Goal: Check status: Check status

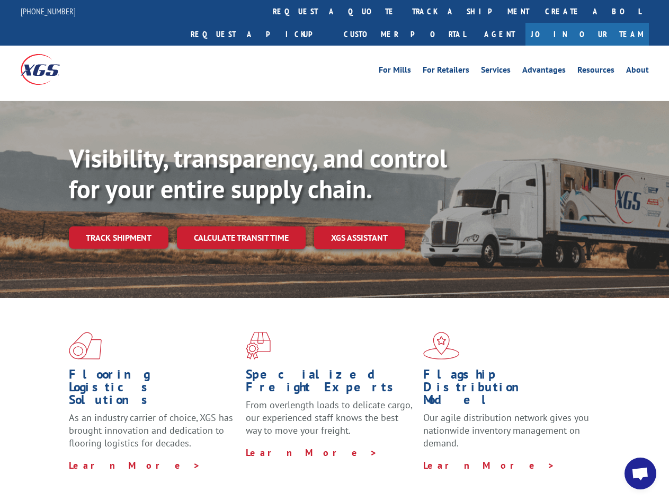
click at [334, 250] on div "Visibility, transparency, and control for your entire supply chain. Track shipm…" at bounding box center [369, 217] width 601 height 148
click at [404, 11] on link "track a shipment" at bounding box center [470, 11] width 133 height 23
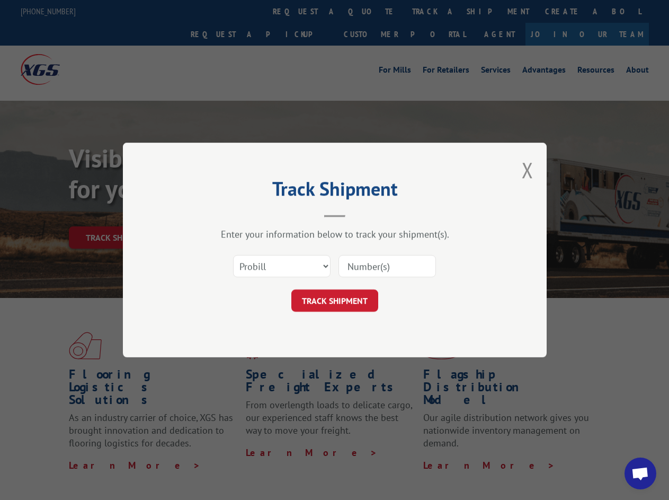
click at [370, 11] on div "Track Shipment Enter your information below to track your shipment(s). Select c…" at bounding box center [334, 250] width 669 height 500
click at [436, 11] on div "Track Shipment Enter your information below to track your shipment(s). Select c…" at bounding box center [334, 250] width 669 height 500
click at [118, 214] on div "Track Shipment Enter your information below to track your shipment(s). Select c…" at bounding box center [334, 250] width 669 height 500
click at [241, 214] on header "Track Shipment" at bounding box center [335, 199] width 318 height 36
click at [360, 214] on header "Track Shipment" at bounding box center [335, 199] width 318 height 36
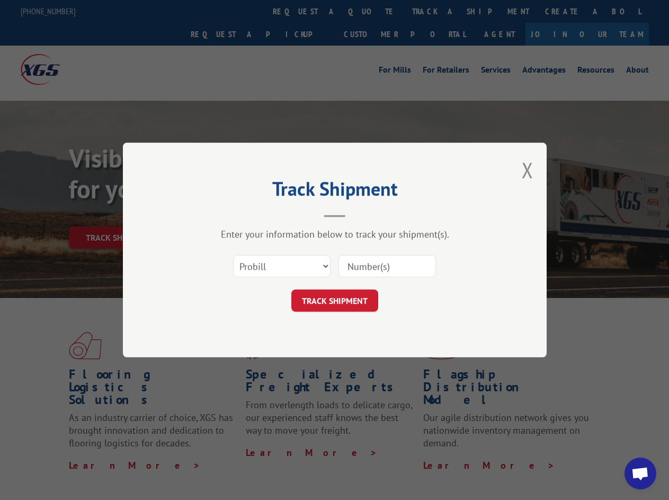
click at [641, 473] on span "Open chat" at bounding box center [640, 474] width 17 height 15
